Goal: Information Seeking & Learning: Check status

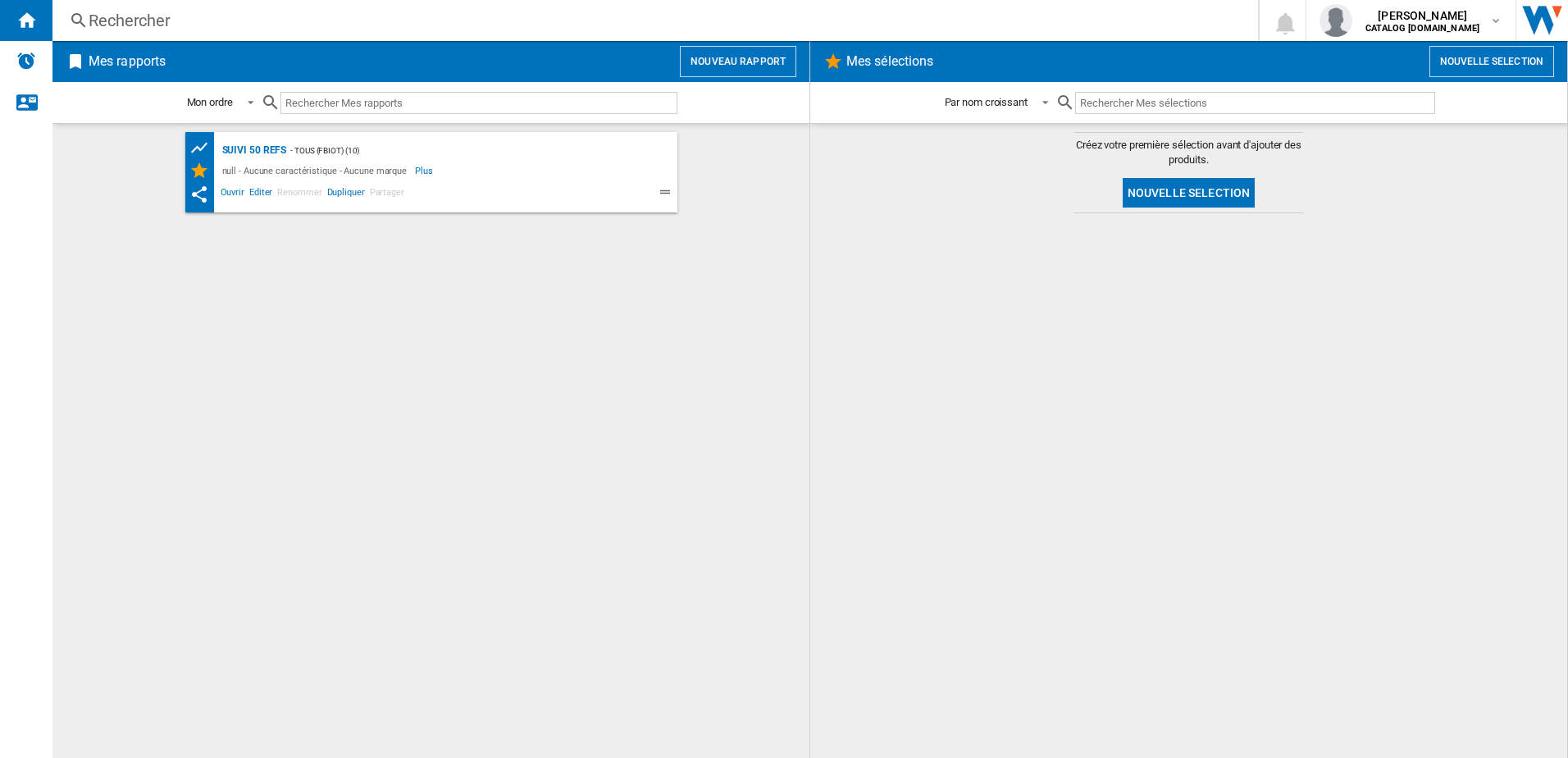
click at [200, 17] on div "Rechercher" at bounding box center [652, 21] width 1127 height 23
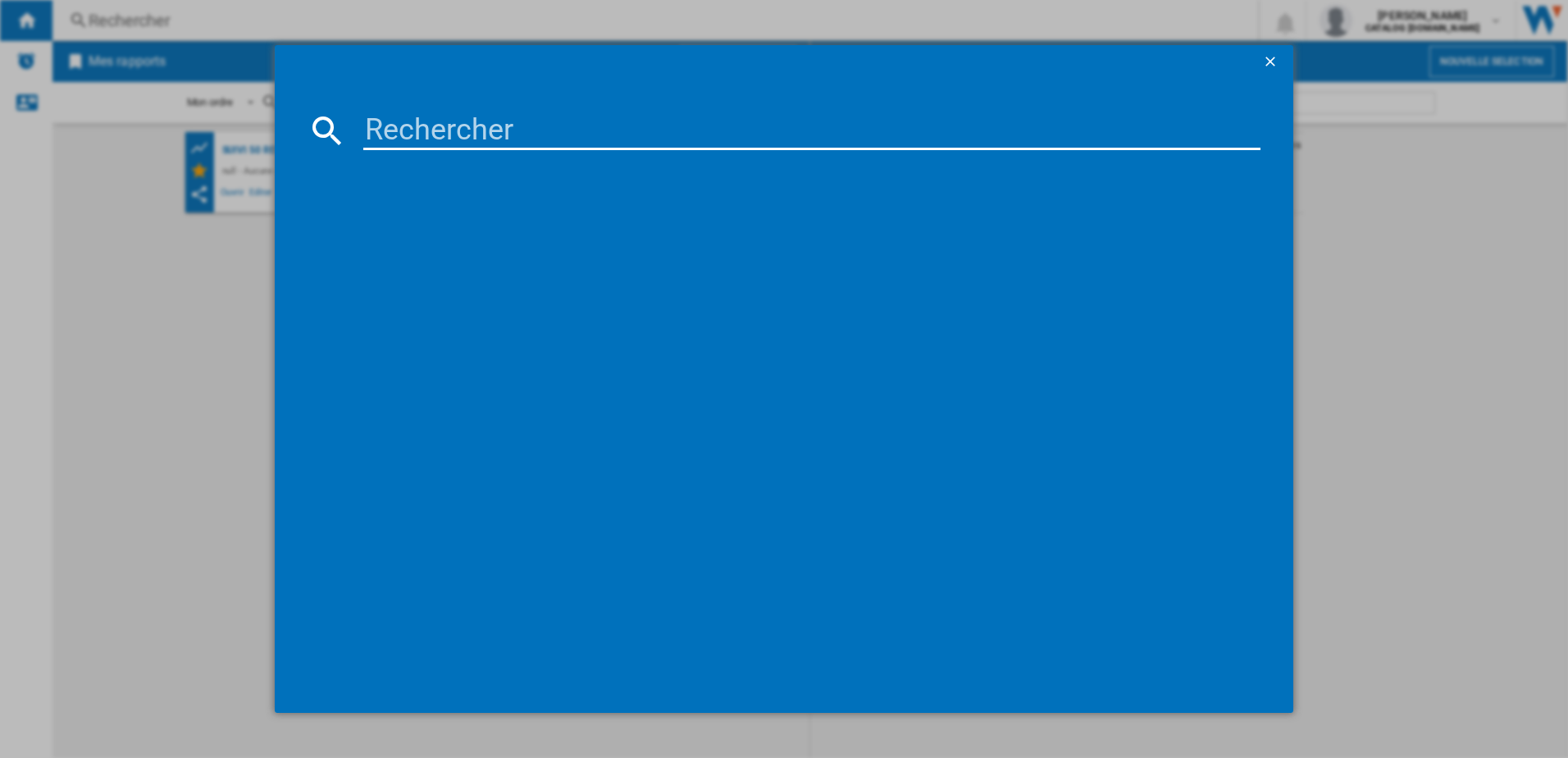
click at [413, 145] on input at bounding box center [812, 130] width 898 height 39
type input "PC700"
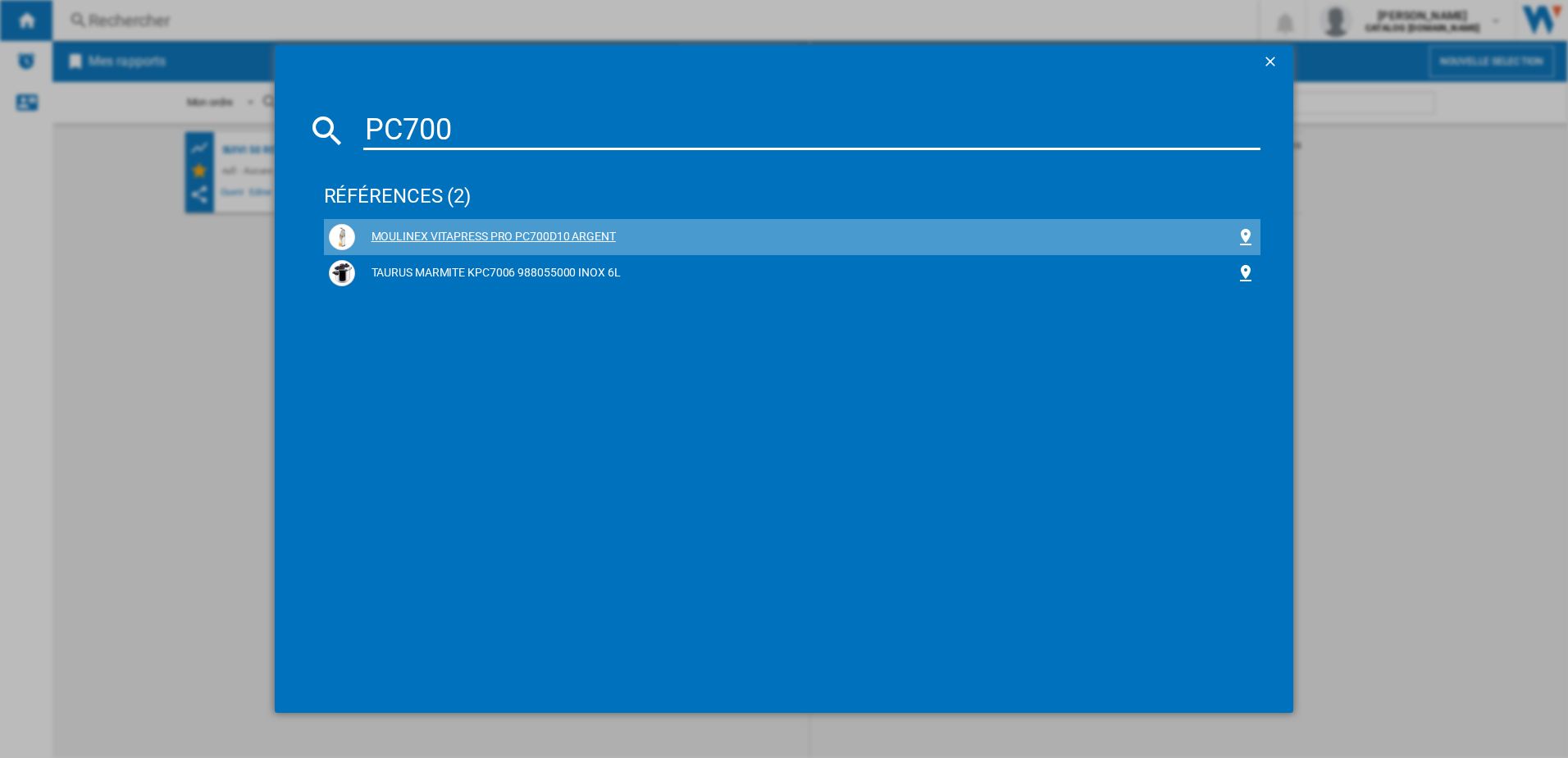
click at [458, 227] on div "MOULINEX VITAPRESS PRO PC700D10 ARGENT" at bounding box center [793, 237] width 927 height 27
click at [461, 234] on div "MOULINEX VITAPRESS PRO PC700D10 ARGENT" at bounding box center [795, 237] width 882 height 17
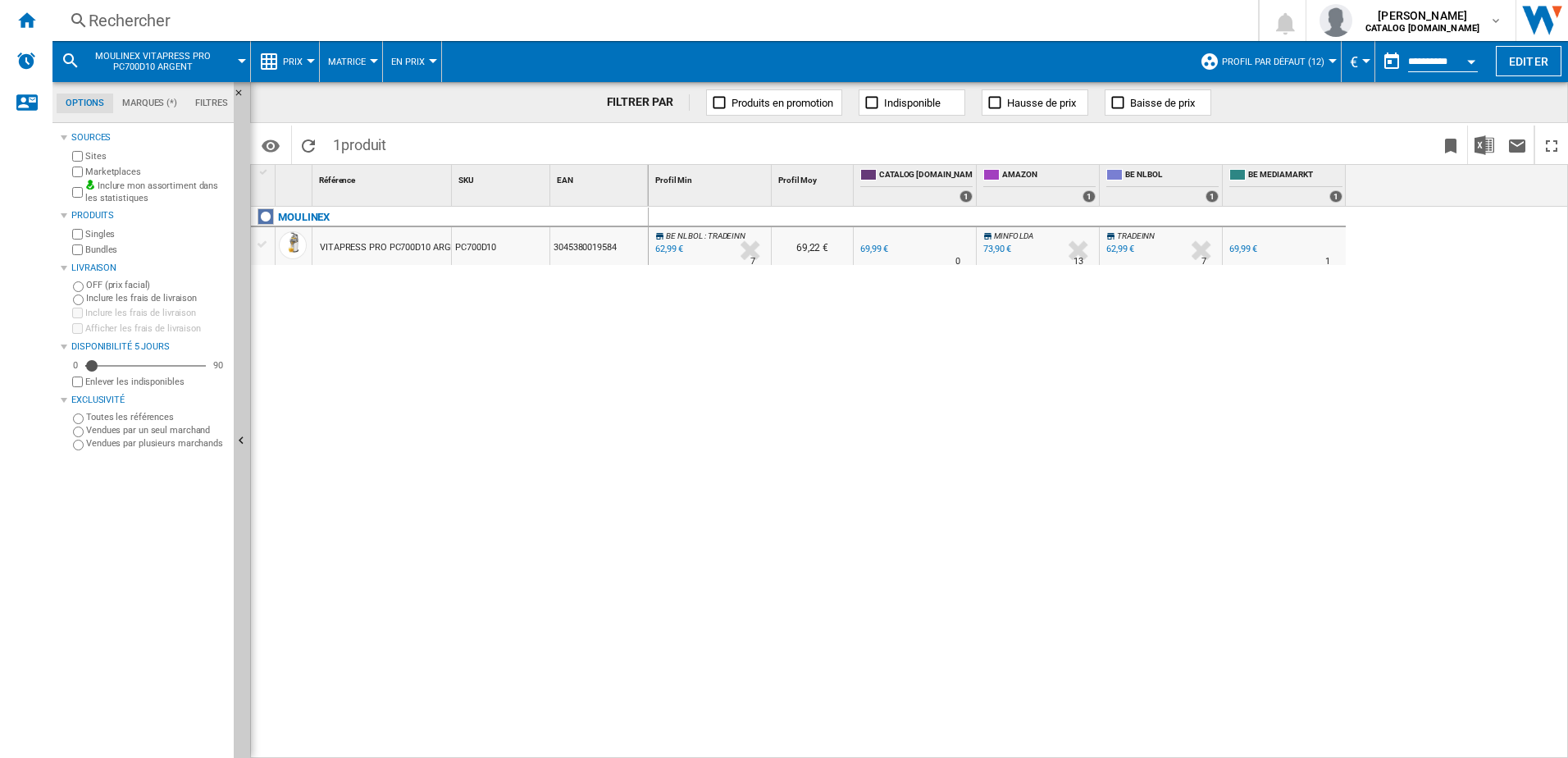
click at [308, 61] on div at bounding box center [311, 61] width 8 height 4
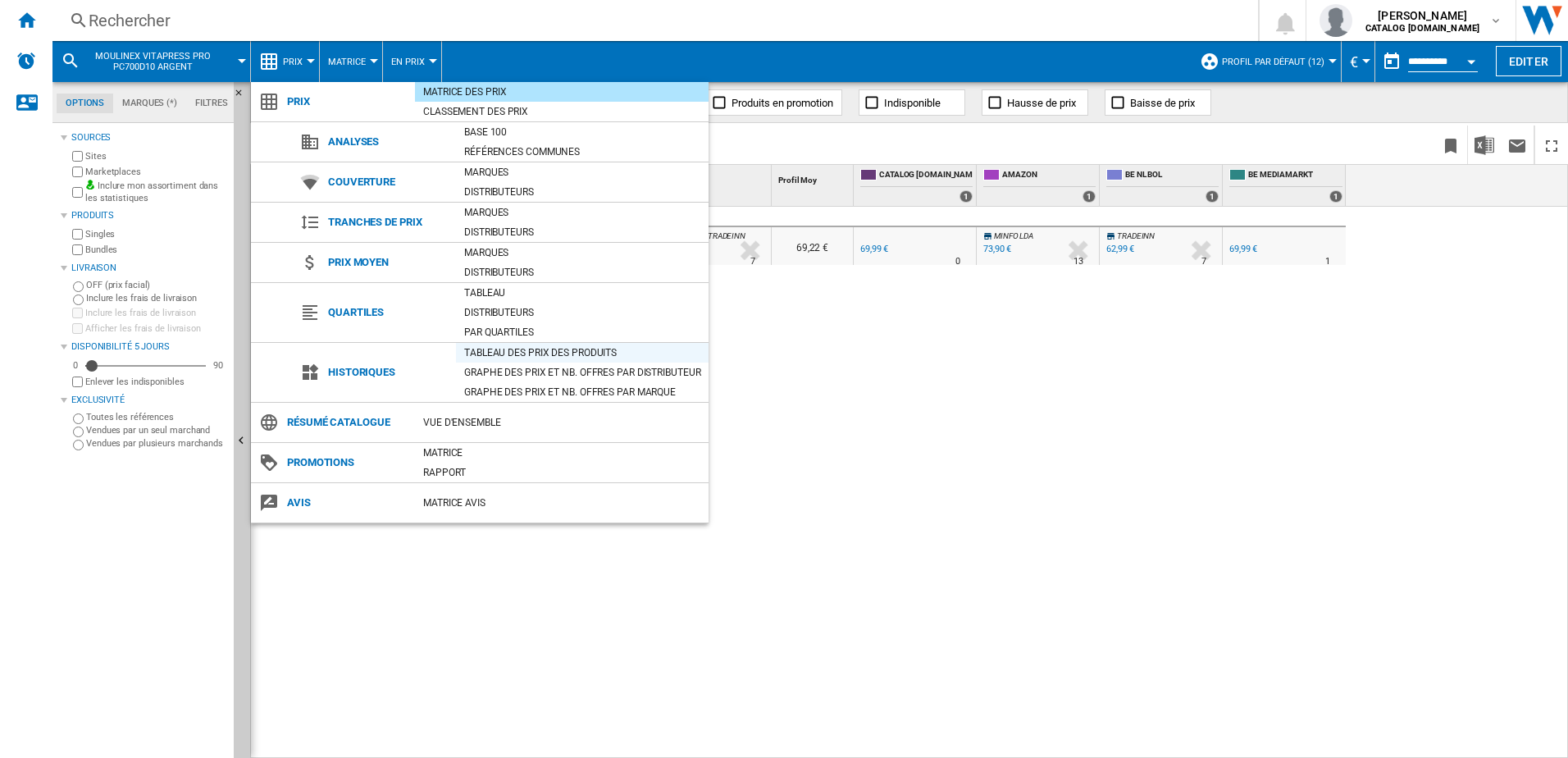
click at [504, 346] on div "Tableau des prix des produits" at bounding box center [582, 353] width 253 height 17
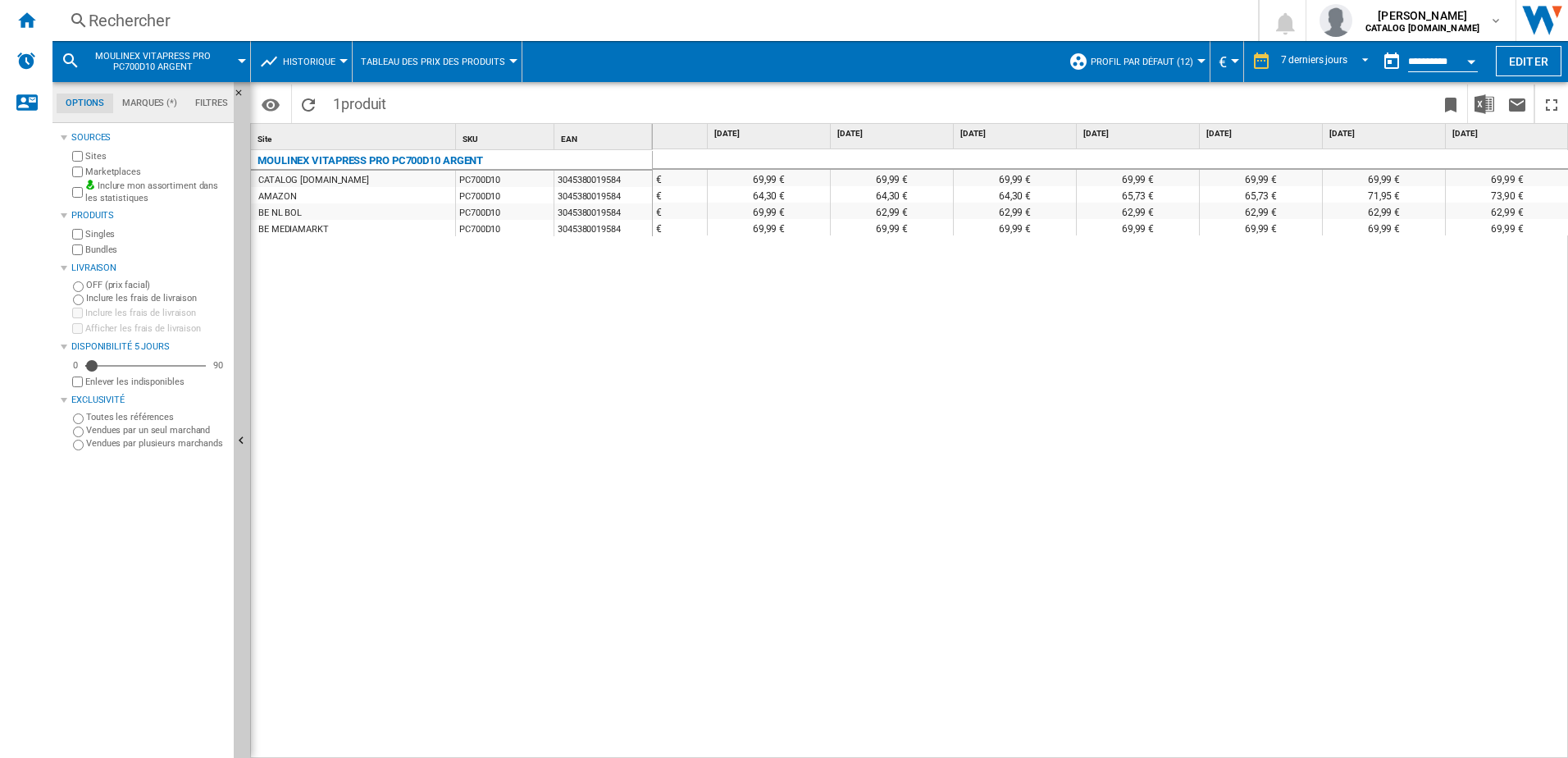
scroll to position [0, 67]
